Goal: Check status: Check status

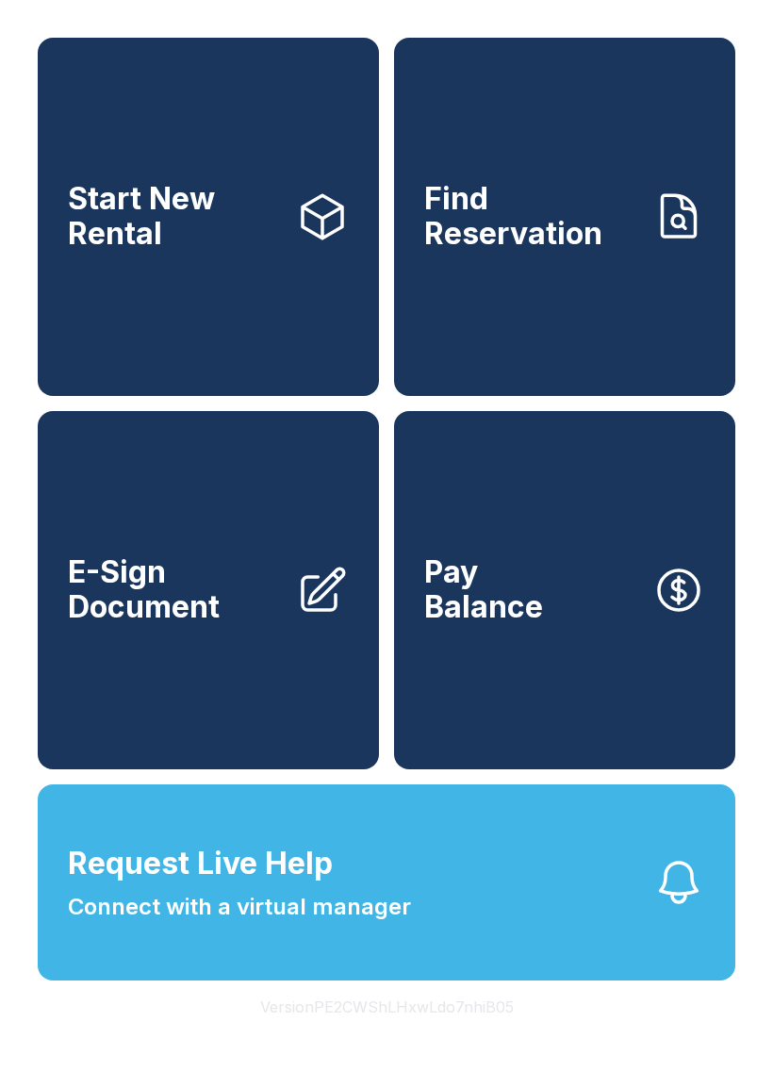
click at [297, 886] on span "Request Live Help" at bounding box center [200, 863] width 265 height 45
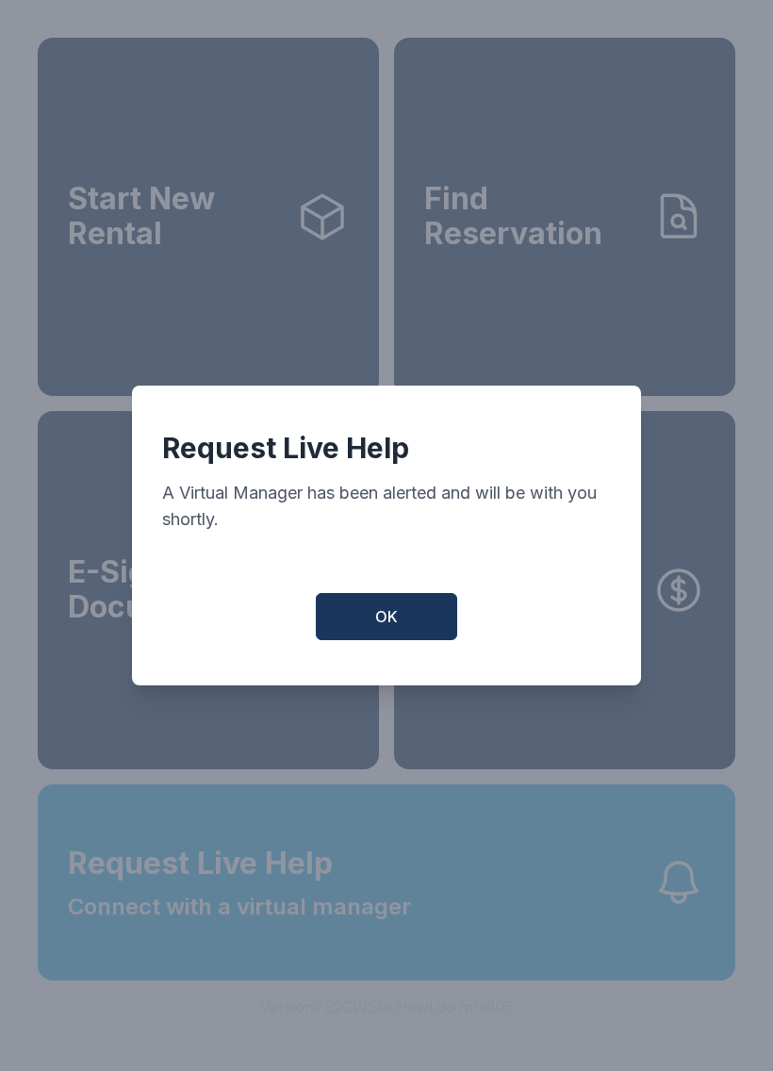
click at [389, 611] on button "OK" at bounding box center [386, 616] width 141 height 47
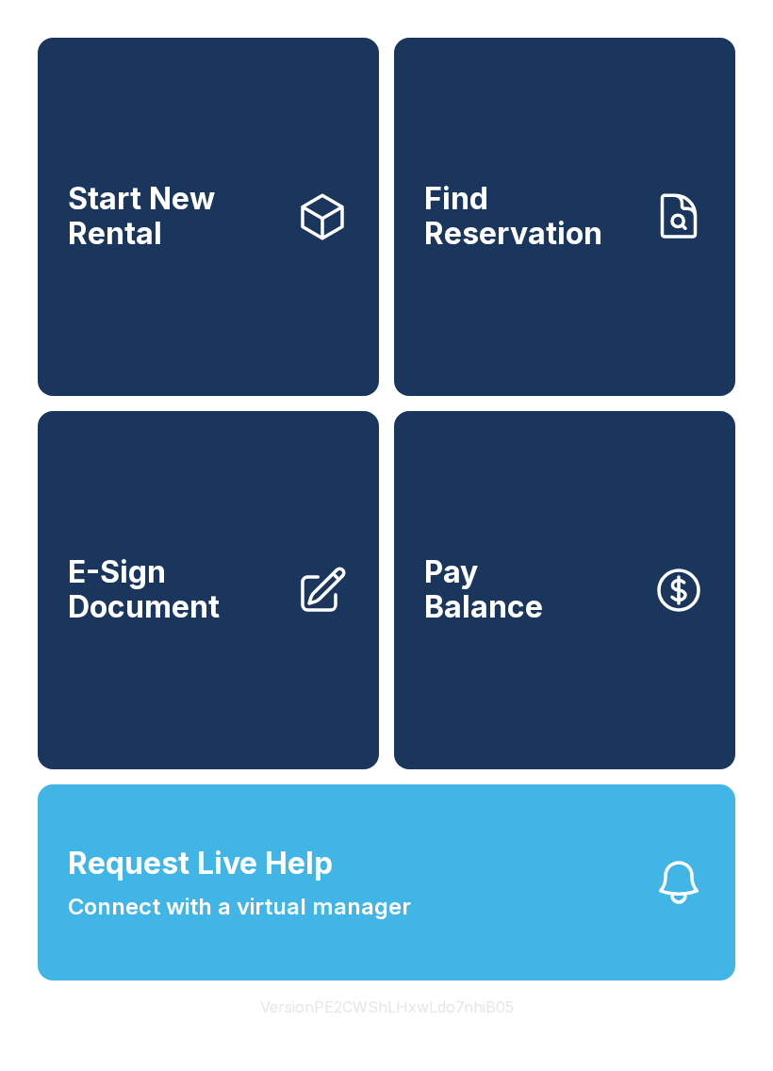
click at [314, 924] on span "Connect with a virtual manager" at bounding box center [239, 907] width 343 height 34
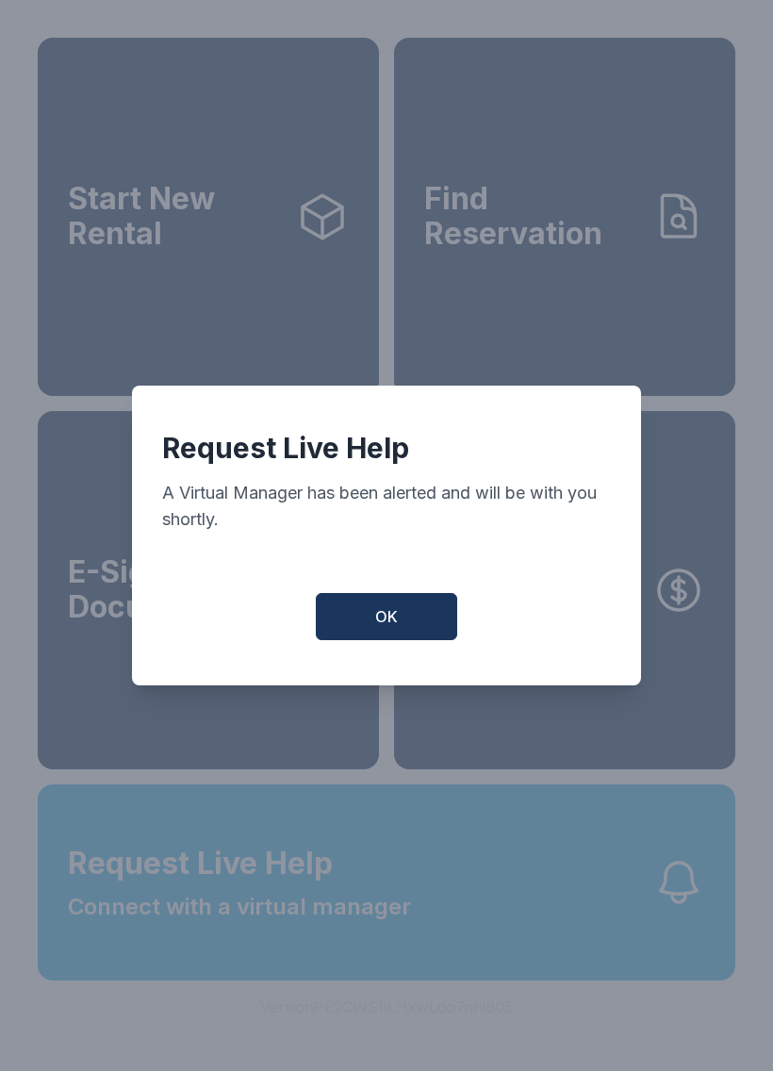
click at [395, 617] on span "OK" at bounding box center [386, 616] width 23 height 23
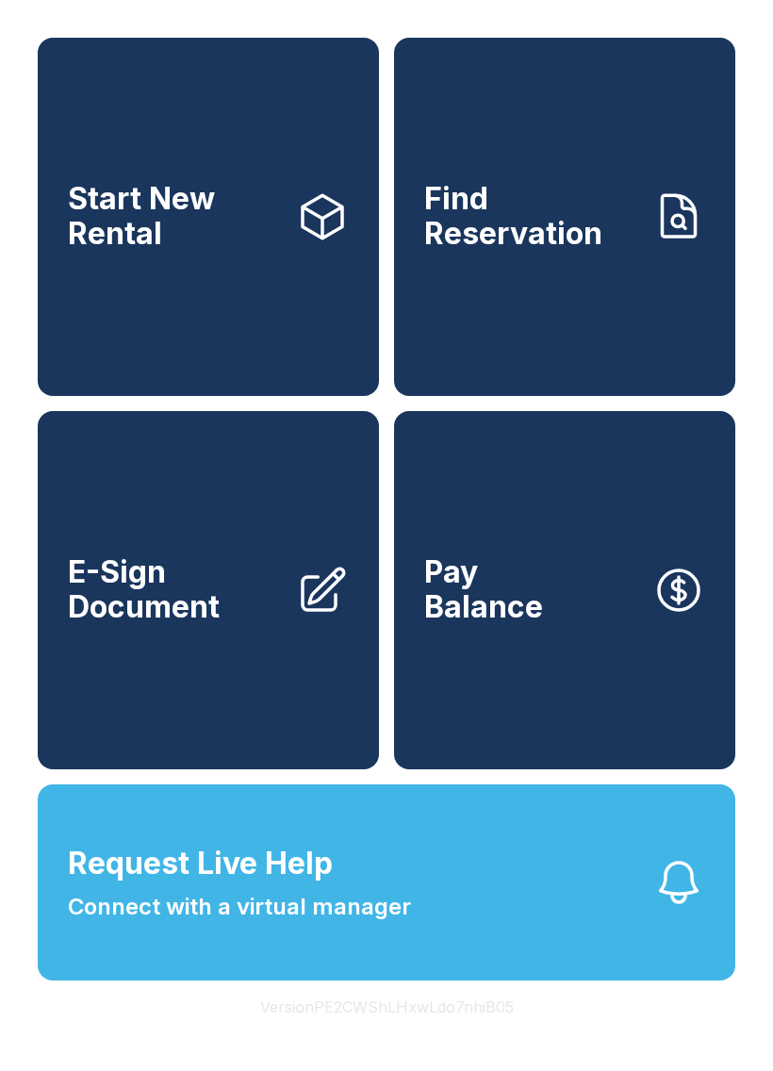
click at [547, 234] on span "Find Reservation" at bounding box center [530, 216] width 213 height 69
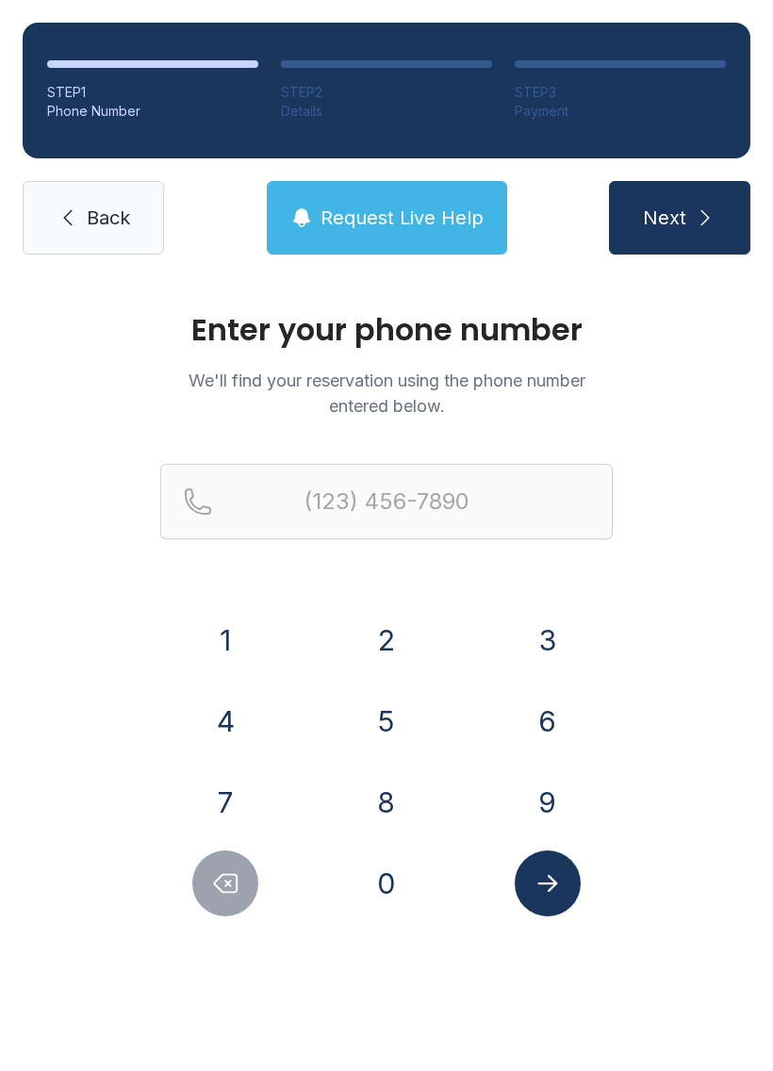
click at [222, 781] on button "7" at bounding box center [225, 802] width 66 height 66
click at [387, 876] on button "0" at bounding box center [387, 883] width 66 height 66
click at [528, 730] on button "6" at bounding box center [548, 721] width 66 height 66
click at [385, 789] on button "8" at bounding box center [387, 802] width 66 height 66
click at [375, 638] on button "2" at bounding box center [387, 640] width 66 height 66
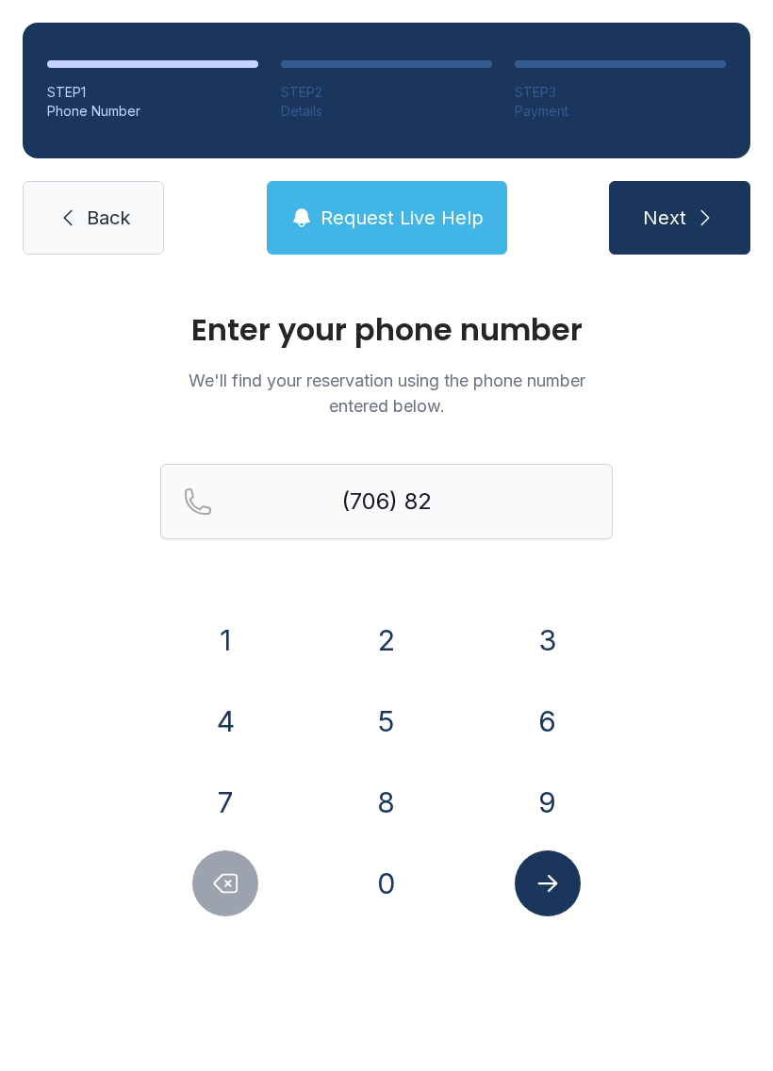
click at [556, 780] on button "9" at bounding box center [548, 802] width 66 height 66
click at [223, 633] on button "1" at bounding box center [225, 640] width 66 height 66
click at [212, 699] on button "4" at bounding box center [225, 721] width 66 height 66
click at [386, 803] on button "8" at bounding box center [387, 802] width 66 height 66
click at [388, 618] on button "2" at bounding box center [387, 640] width 66 height 66
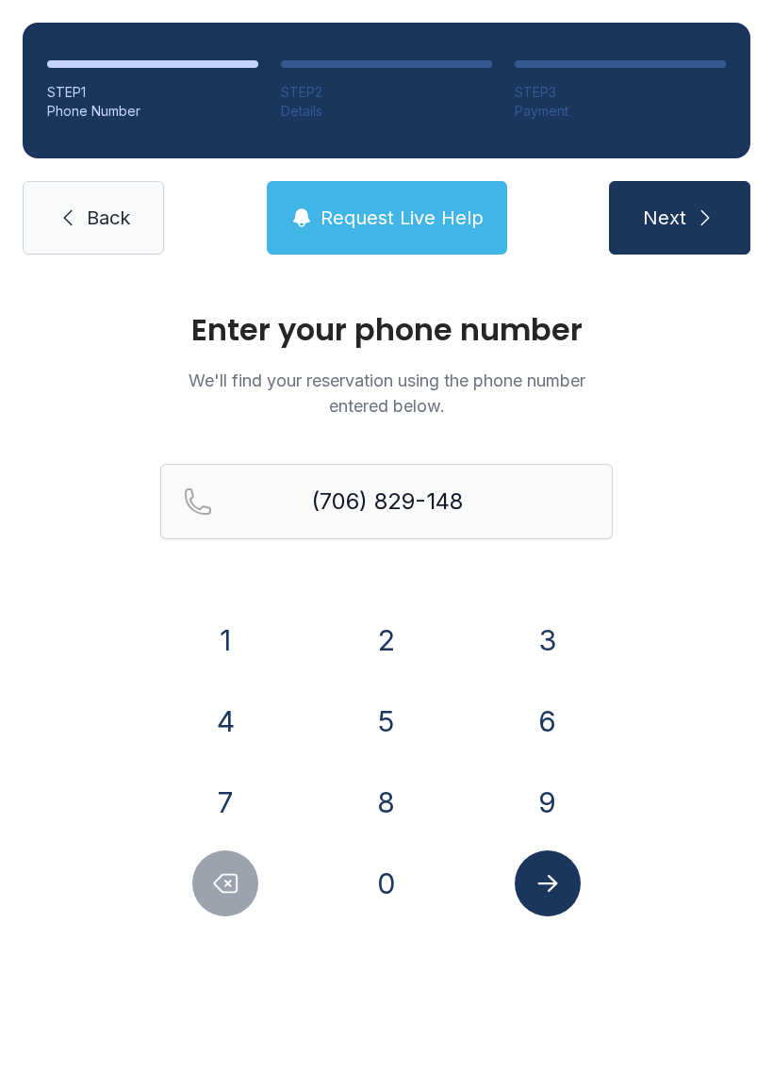
type input "[PHONE_NUMBER]"
click at [549, 864] on button "Submit lookup form" at bounding box center [548, 883] width 66 height 66
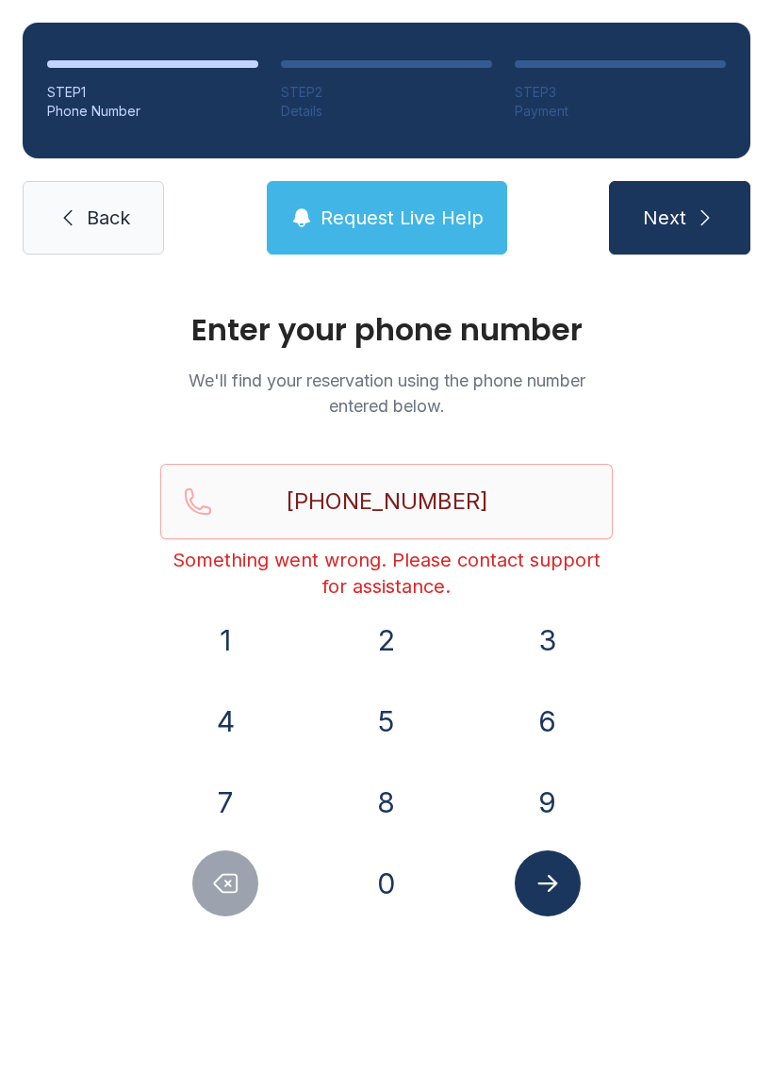
click at [553, 861] on button "Submit lookup form" at bounding box center [548, 883] width 66 height 66
click at [414, 218] on span "Request Live Help" at bounding box center [402, 218] width 163 height 26
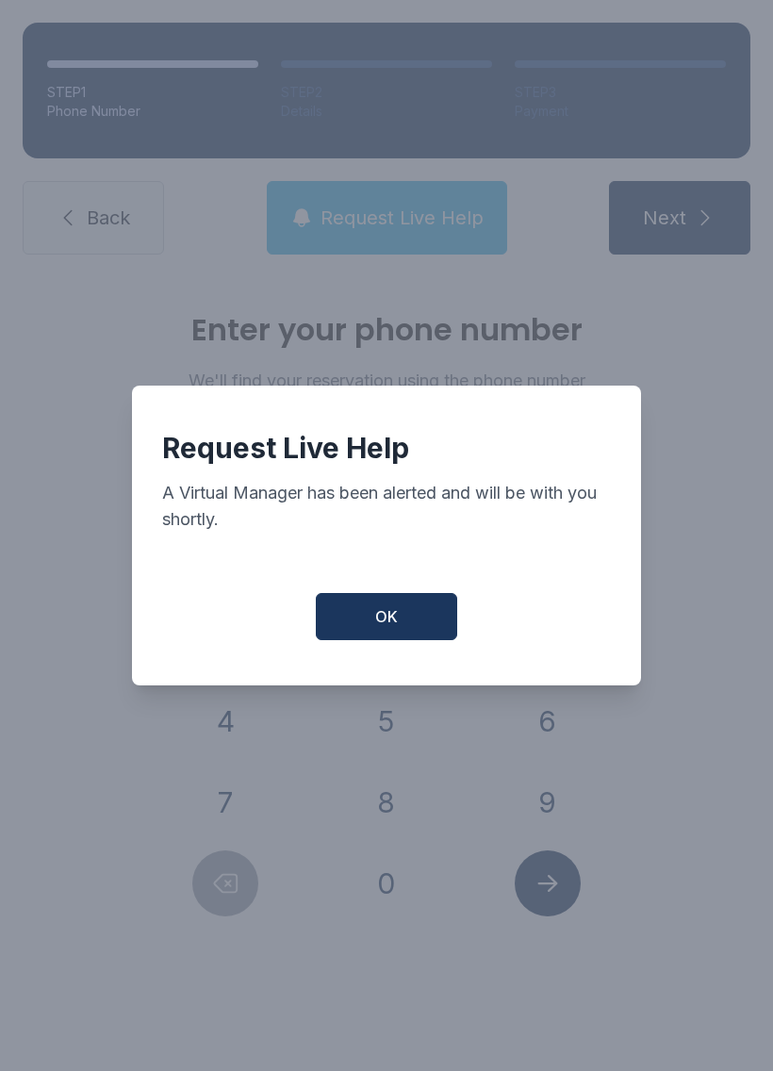
click at [384, 626] on span "OK" at bounding box center [386, 616] width 23 height 23
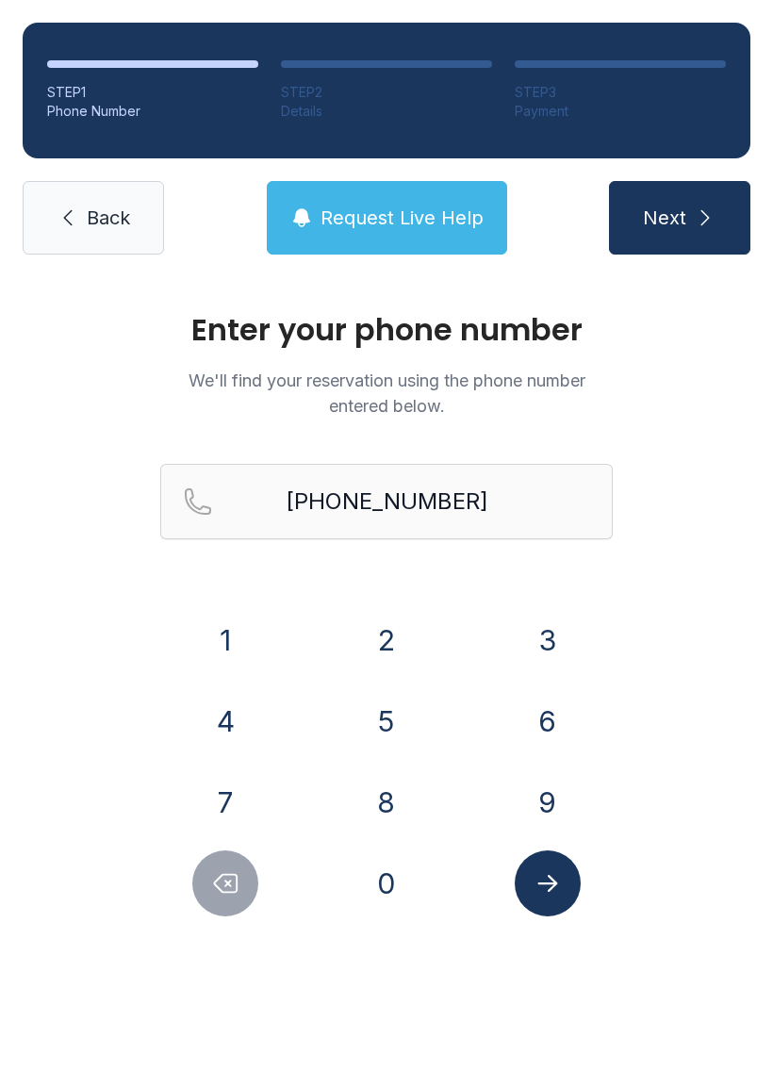
click at [685, 226] on span "Next" at bounding box center [664, 218] width 43 height 26
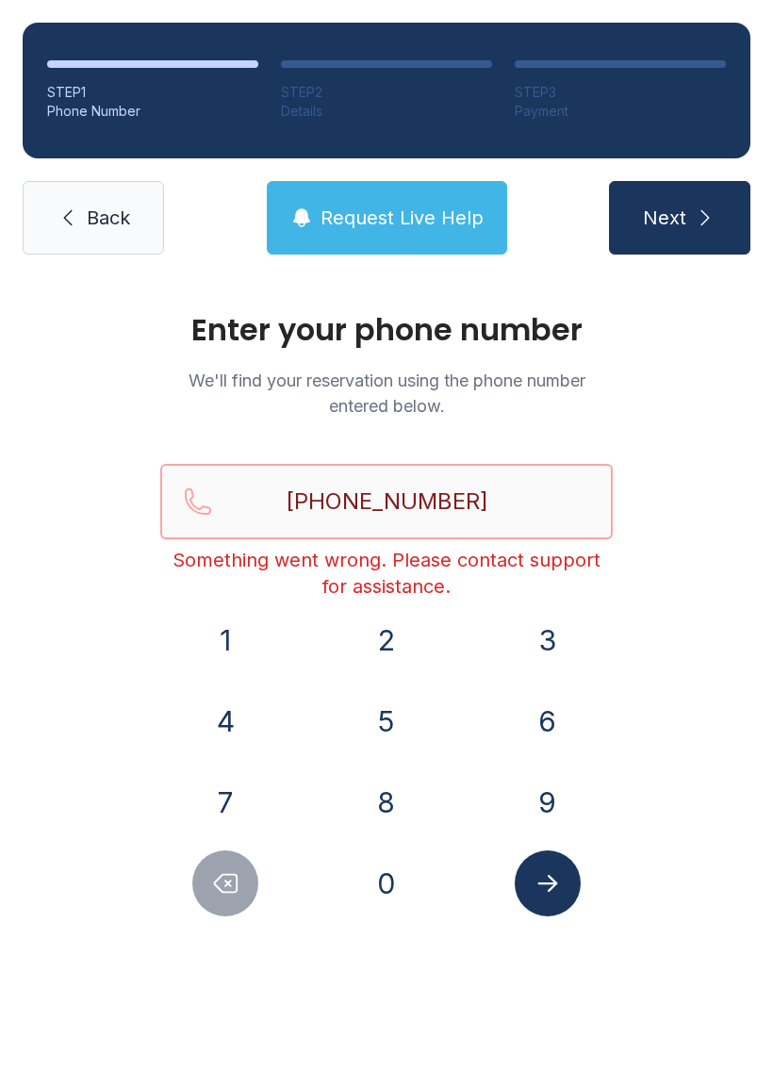
click at [291, 502] on input "[PHONE_NUMBER]" at bounding box center [386, 501] width 452 height 75
click at [217, 626] on button "1" at bounding box center [225, 640] width 66 height 66
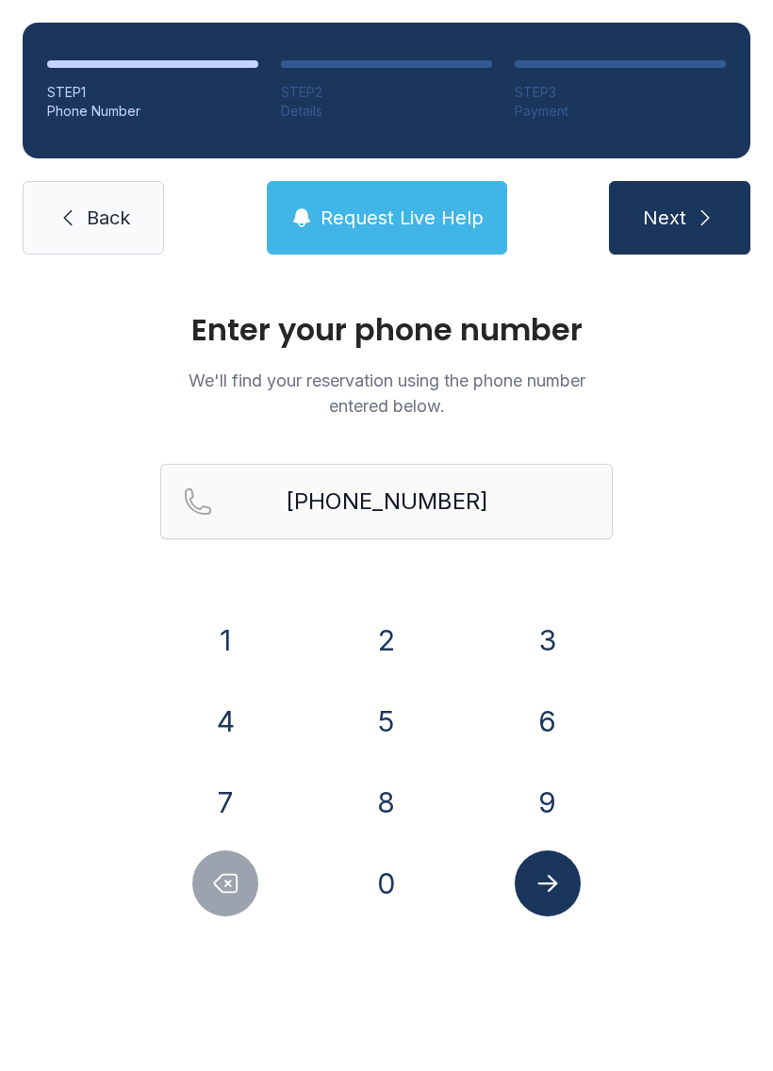
click at [231, 623] on button "1" at bounding box center [225, 640] width 66 height 66
click at [672, 199] on button "Next" at bounding box center [679, 218] width 141 height 74
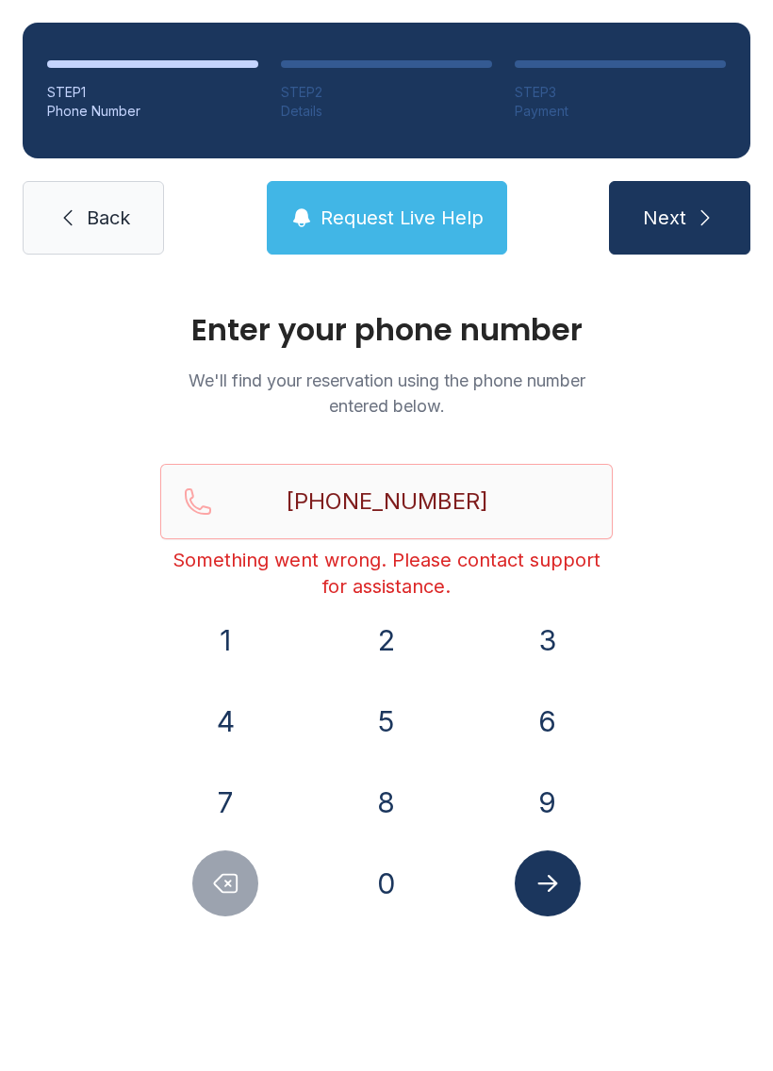
click at [674, 213] on span "Next" at bounding box center [664, 218] width 43 height 26
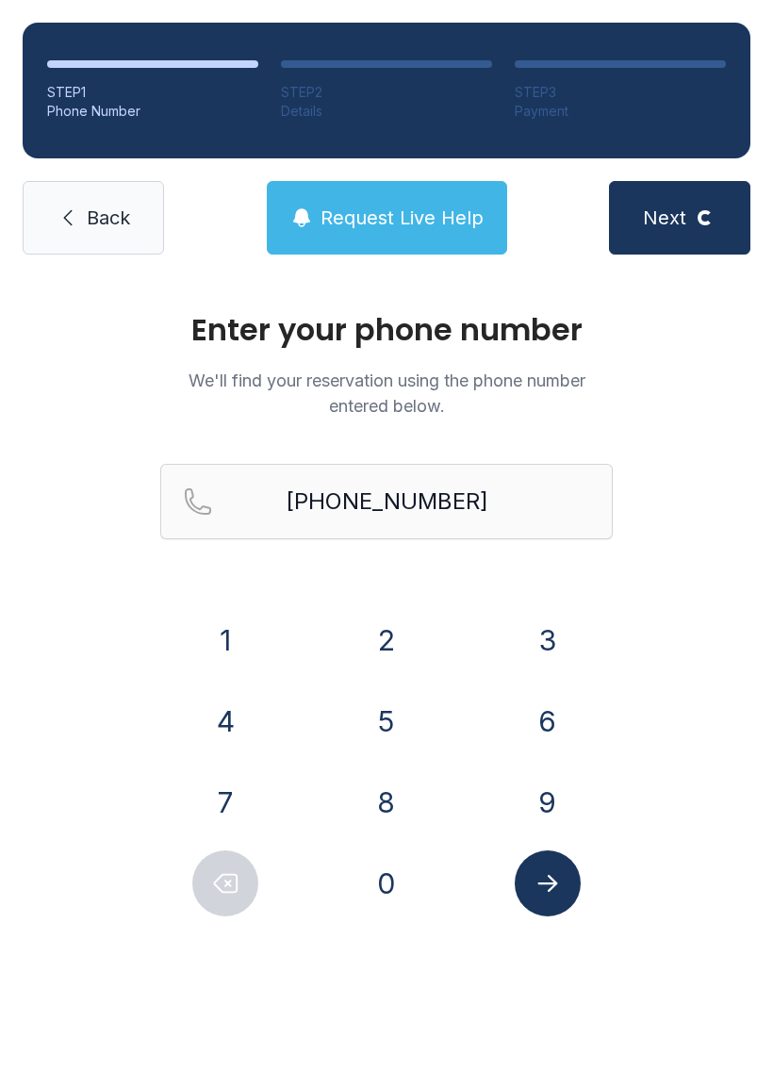
click at [672, 233] on button "Next Loading..." at bounding box center [679, 218] width 141 height 74
click at [676, 224] on span "Next" at bounding box center [664, 218] width 43 height 26
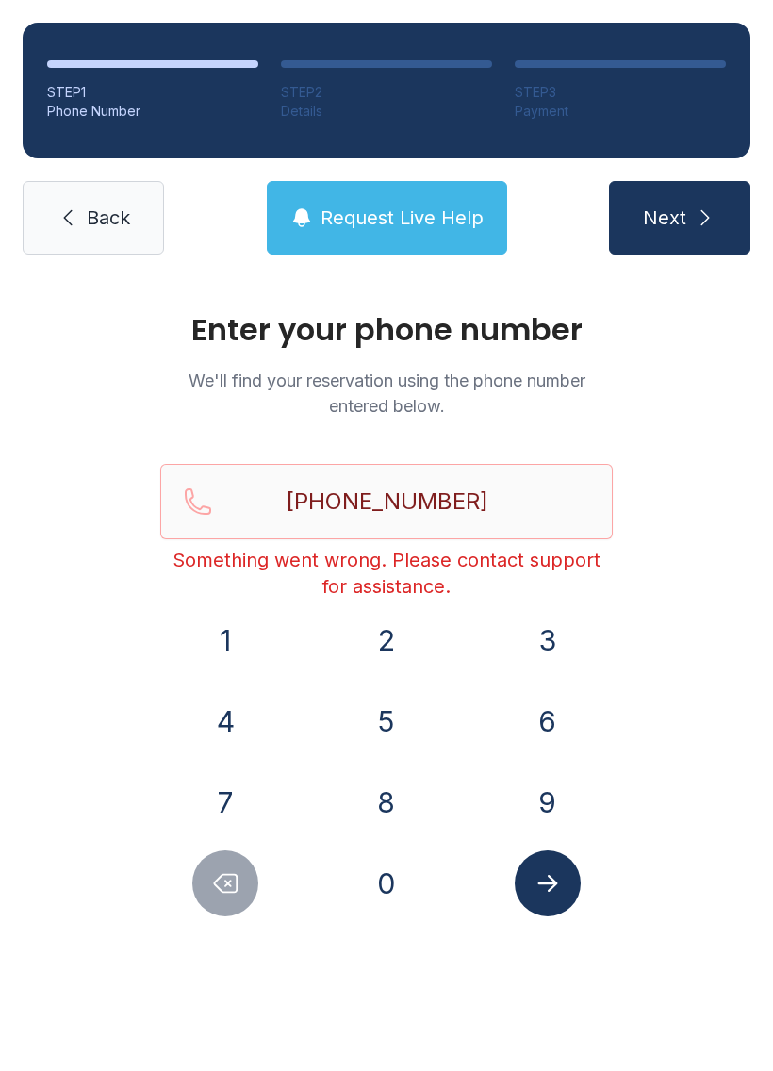
click at [688, 233] on button "Next" at bounding box center [679, 218] width 141 height 74
click at [107, 185] on link "Back" at bounding box center [93, 218] width 141 height 74
